Goal: Information Seeking & Learning: Learn about a topic

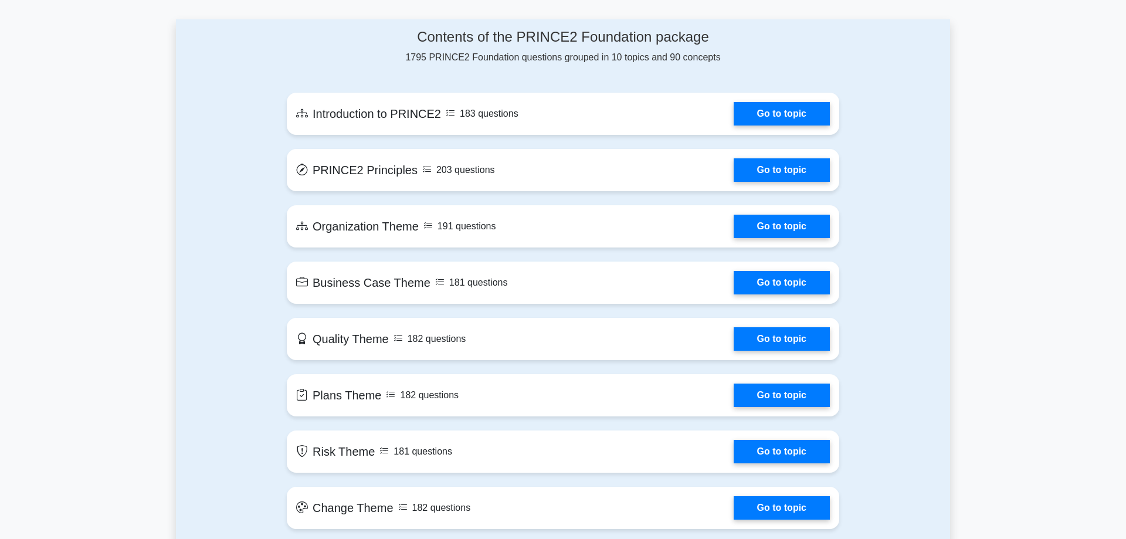
scroll to position [598, 0]
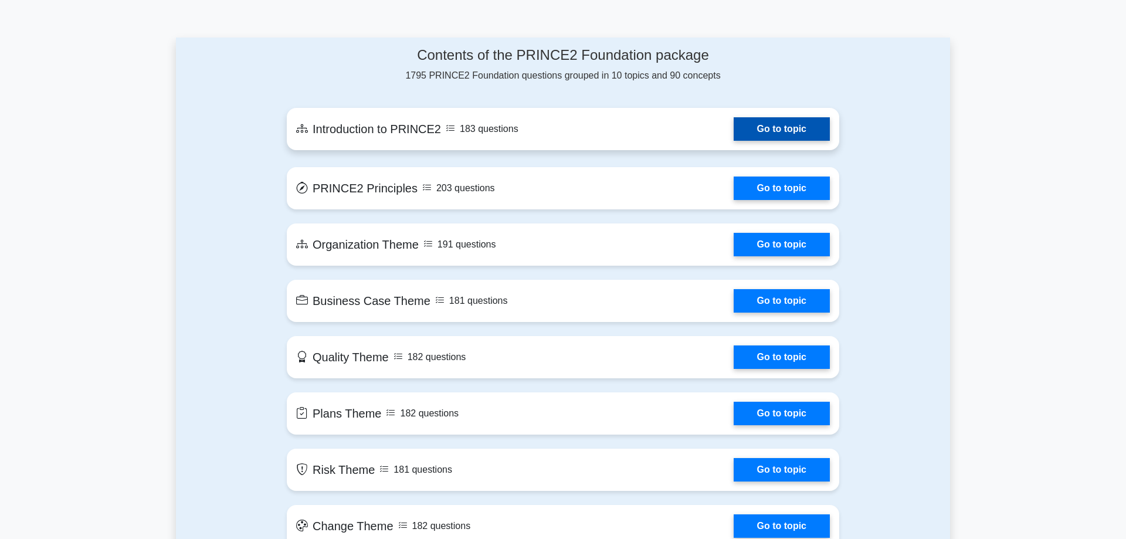
click at [791, 123] on link "Go to topic" at bounding box center [782, 128] width 96 height 23
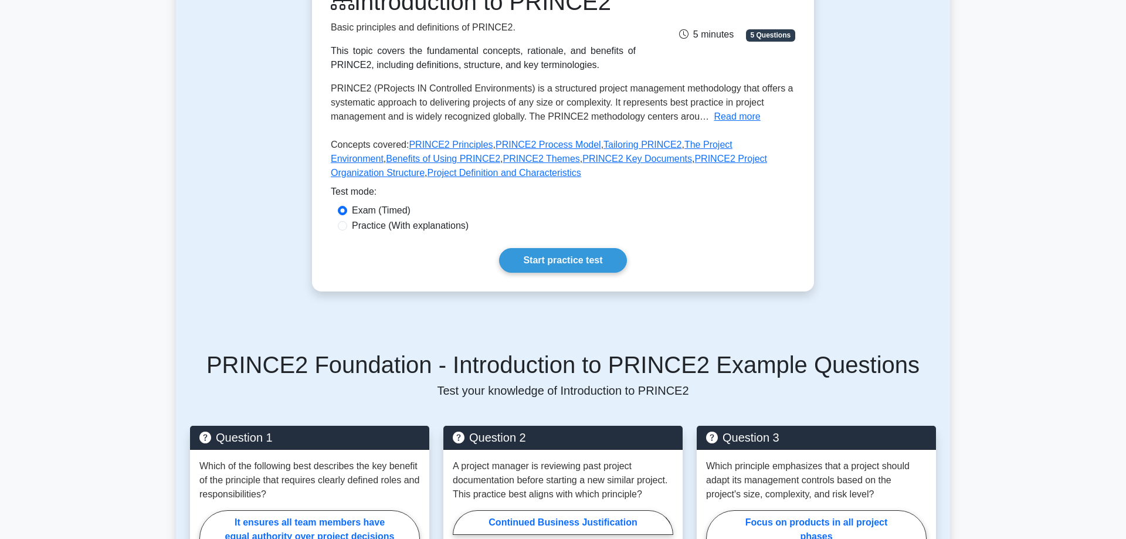
scroll to position [180, 0]
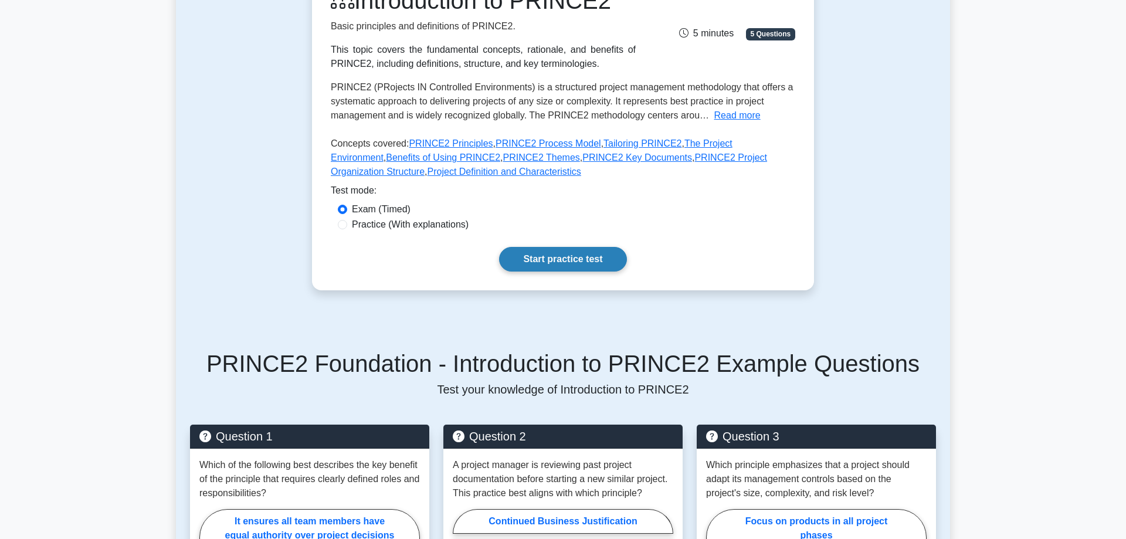
click at [561, 258] on link "Start practice test" at bounding box center [562, 259] width 127 height 25
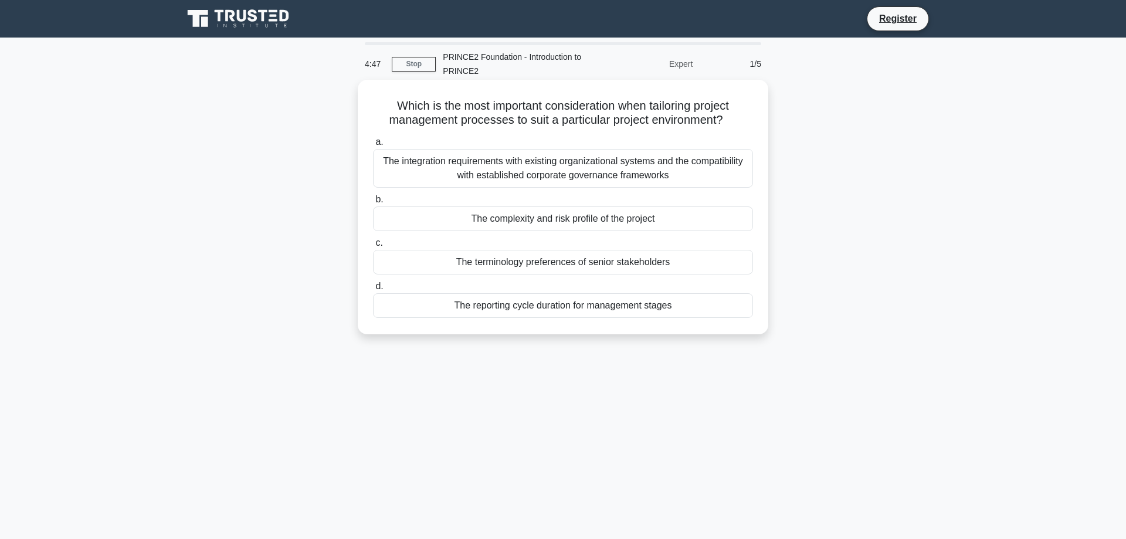
click at [418, 179] on div "The integration requirements with existing organizational systems and the compa…" at bounding box center [563, 168] width 380 height 39
click at [373, 146] on input "a. The integration requirements with existing organizational systems and the co…" at bounding box center [373, 142] width 0 height 8
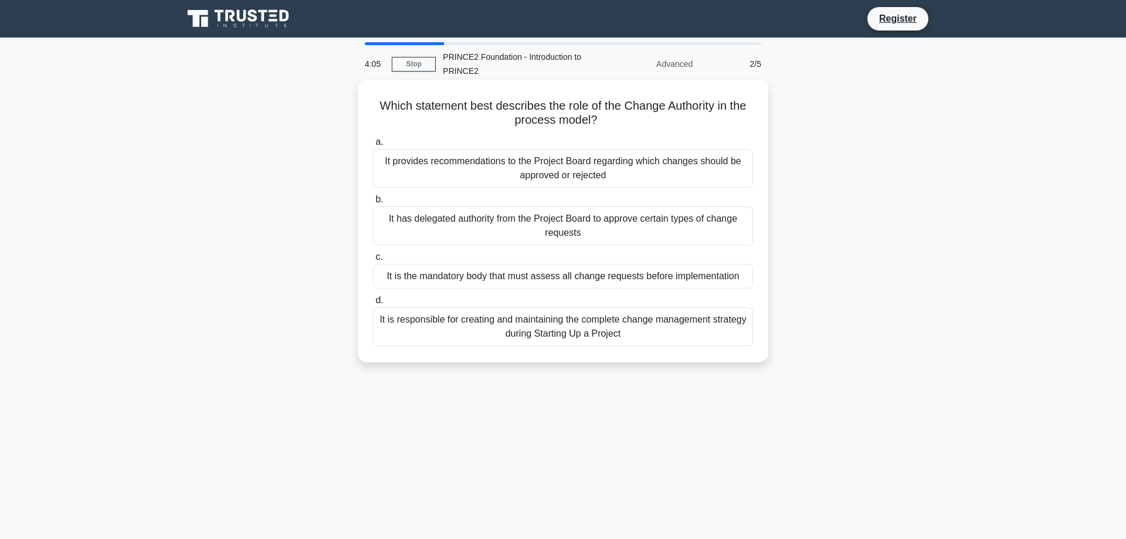
click at [445, 238] on div "It has delegated authority from the Project Board to approve certain types of c…" at bounding box center [563, 225] width 380 height 39
click at [373, 204] on input "b. It has delegated authority from the Project Board to approve certain types o…" at bounding box center [373, 200] width 0 height 8
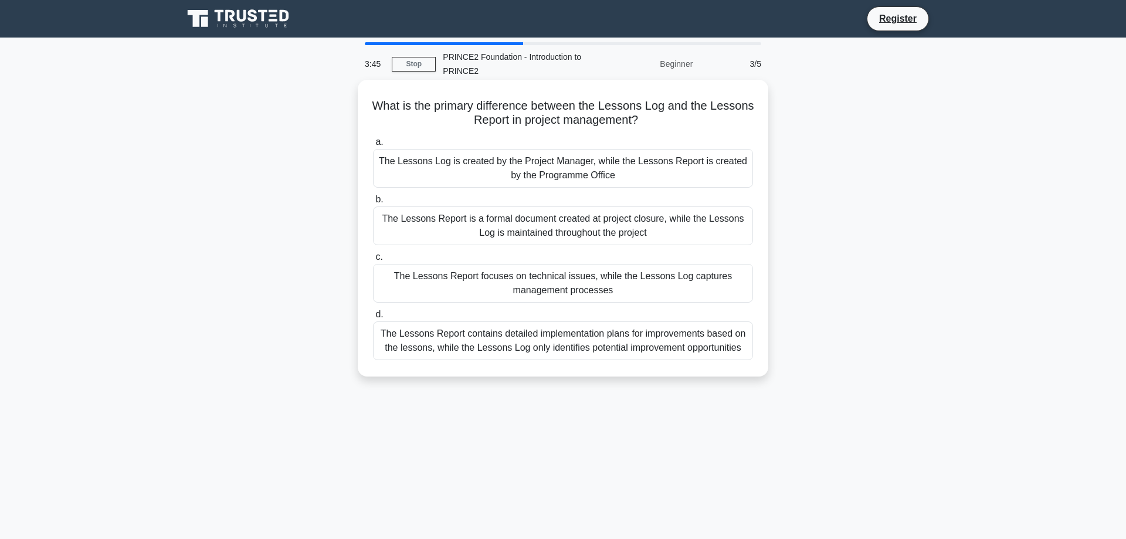
click at [470, 271] on div "The Lessons Report focuses on technical issues, while the Lessons Log captures …" at bounding box center [563, 283] width 380 height 39
click at [373, 261] on input "c. The Lessons Report focuses on technical issues, while the Lessons Log captur…" at bounding box center [373, 257] width 0 height 8
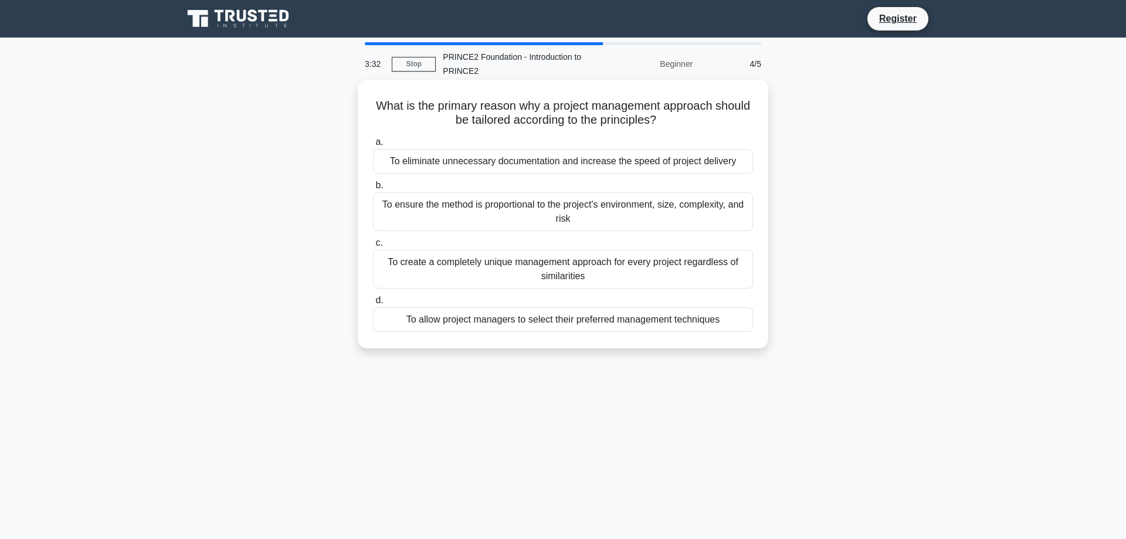
click at [579, 222] on div "To ensure the method is proportional to the project's environment, size, comple…" at bounding box center [563, 211] width 380 height 39
click at [373, 189] on input "b. To ensure the method is proportional to the project's environment, size, com…" at bounding box center [373, 186] width 0 height 8
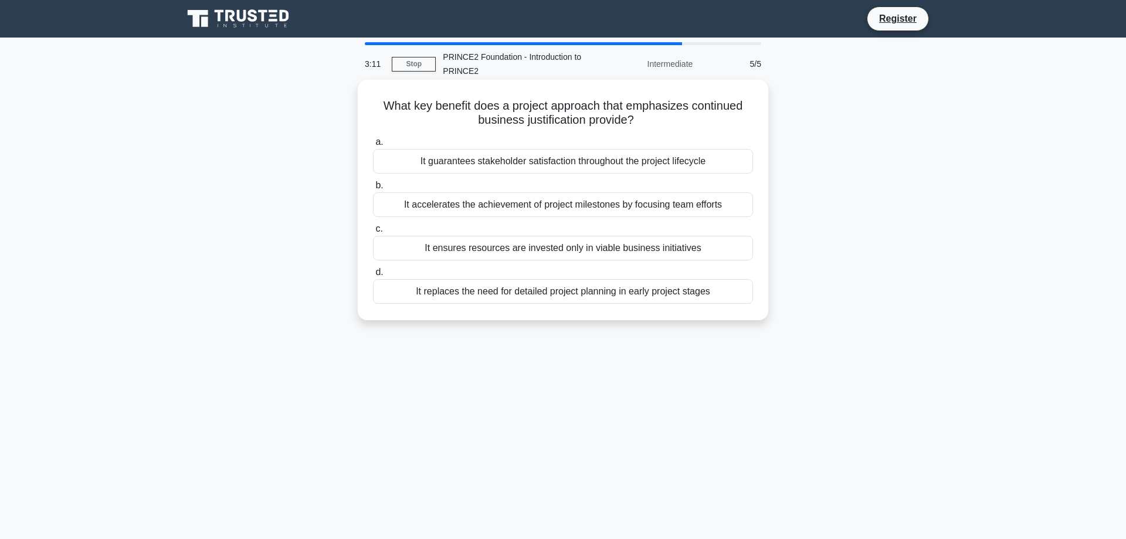
click at [591, 164] on div "It guarantees stakeholder satisfaction throughout the project lifecycle" at bounding box center [563, 161] width 380 height 25
click at [373, 146] on input "a. It guarantees stakeholder satisfaction throughout the project lifecycle" at bounding box center [373, 142] width 0 height 8
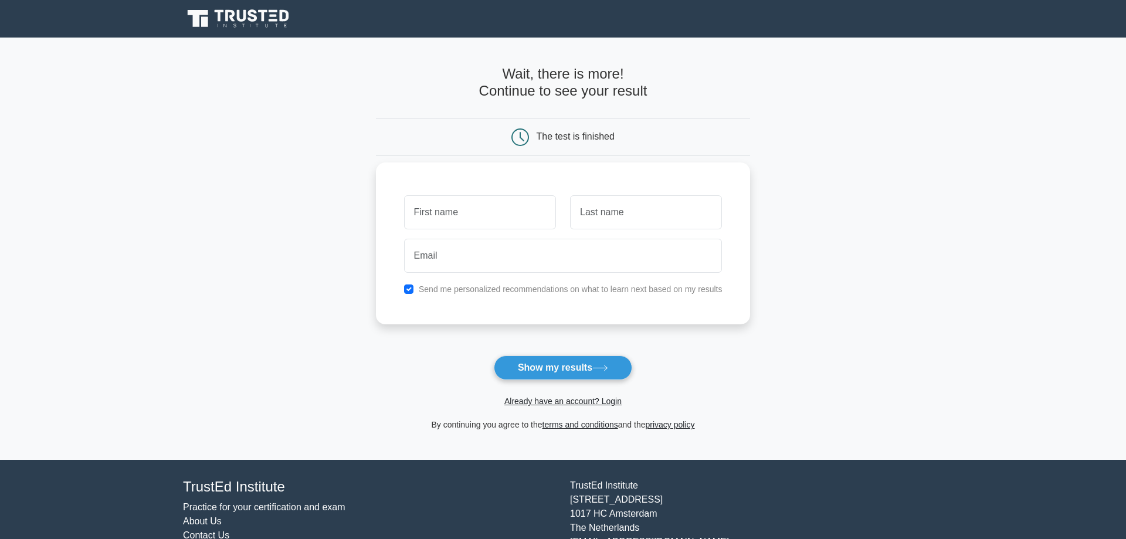
click at [510, 211] on input "text" at bounding box center [480, 212] width 152 height 34
type input "Sindhu"
type input "Suresh"
type input "sindhusid24@gmail.com"
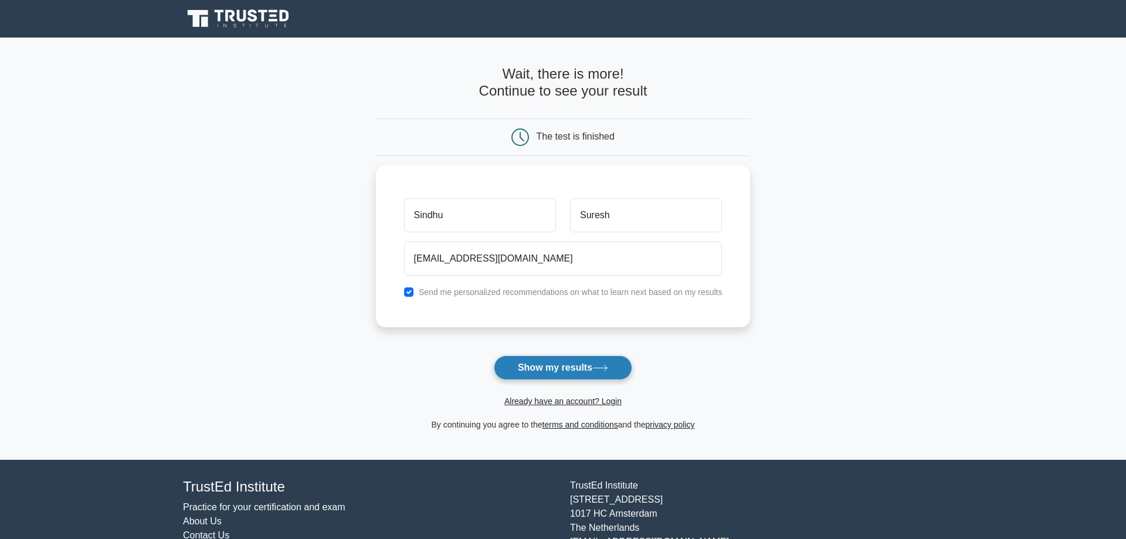
click at [591, 365] on button "Show my results" at bounding box center [563, 367] width 138 height 25
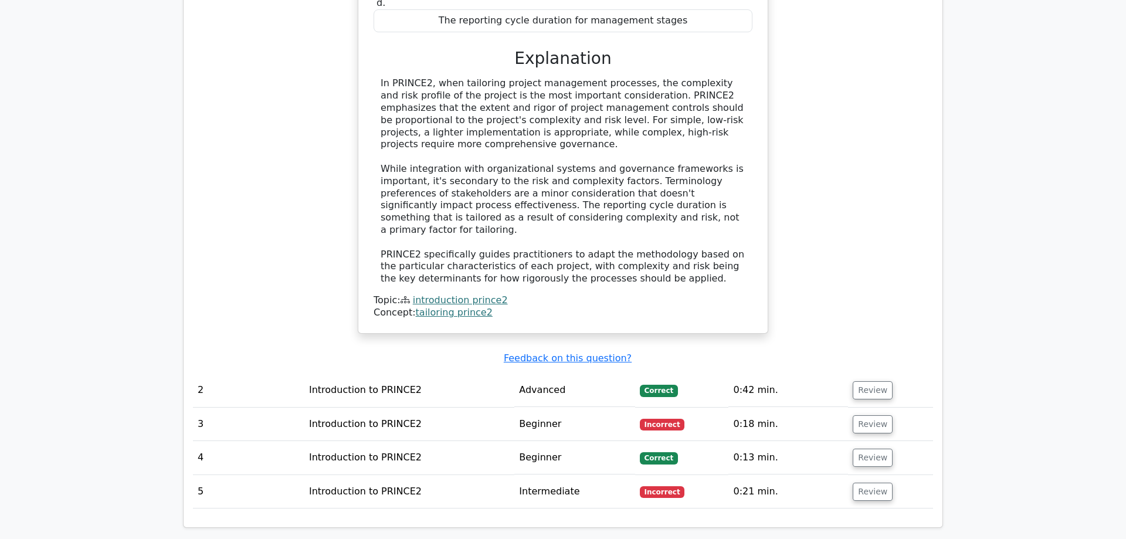
scroll to position [1203, 0]
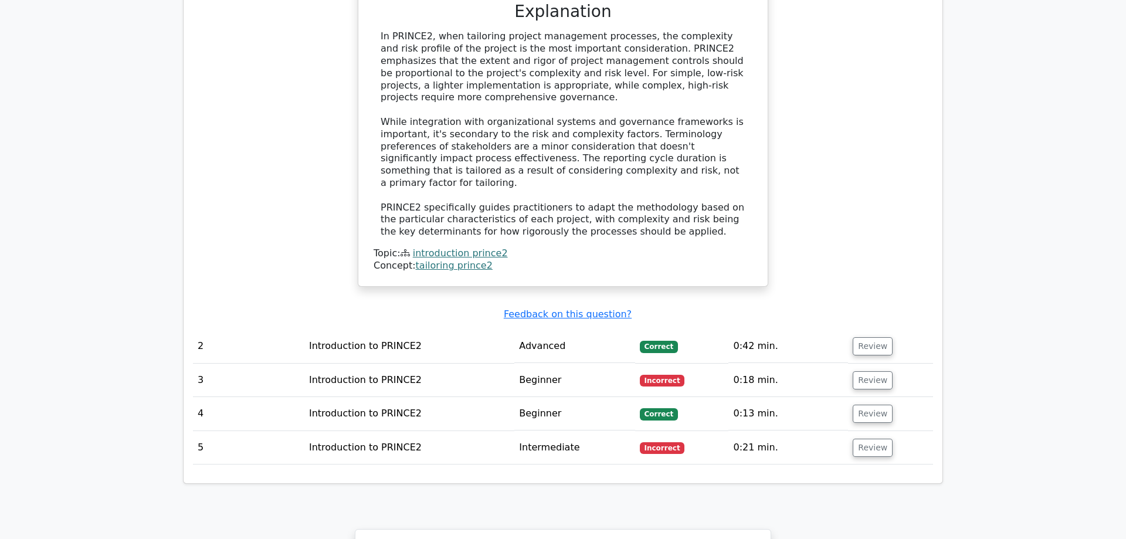
click at [516, 157] on div "In PRINCE2, when tailoring project management processes, the complexity and ris…" at bounding box center [563, 135] width 365 height 208
click at [523, 140] on div "In PRINCE2, when tailoring project management processes, the complexity and ris…" at bounding box center [563, 135] width 365 height 208
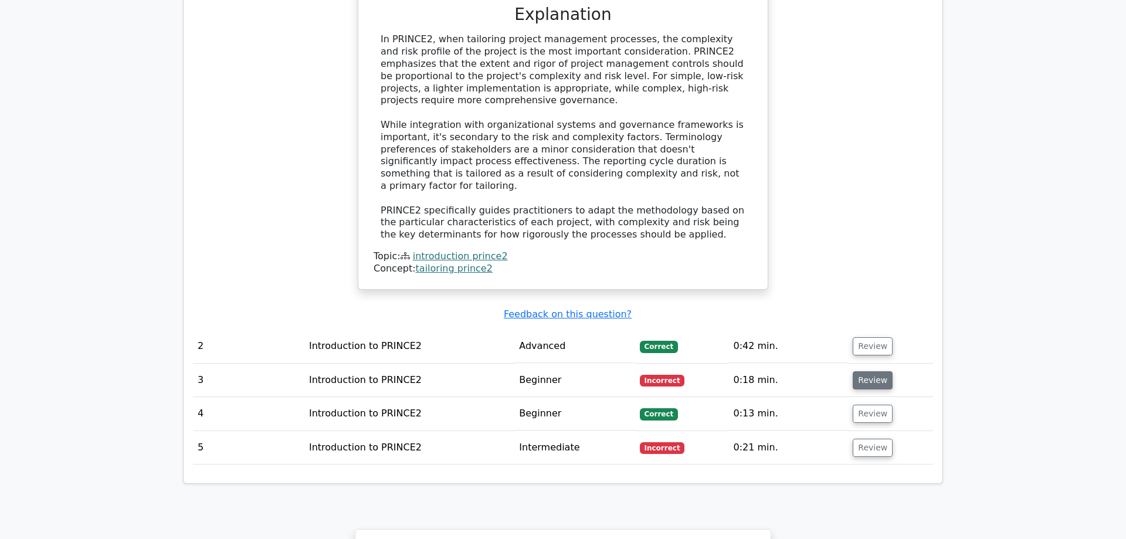
click at [876, 371] on button "Review" at bounding box center [873, 380] width 40 height 18
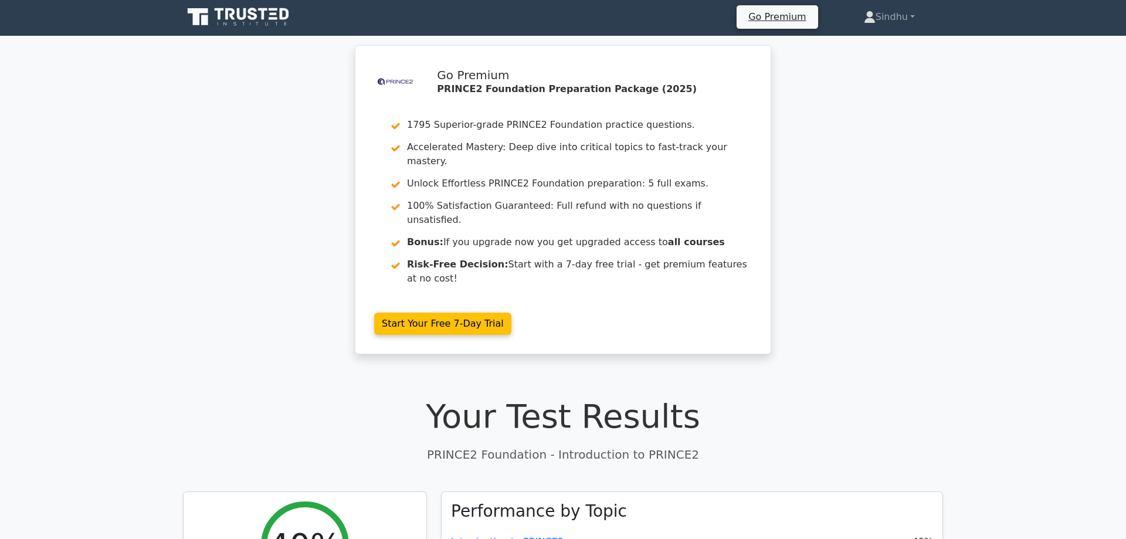
scroll to position [0, 0]
